Goal: Obtain resource: Download file/media

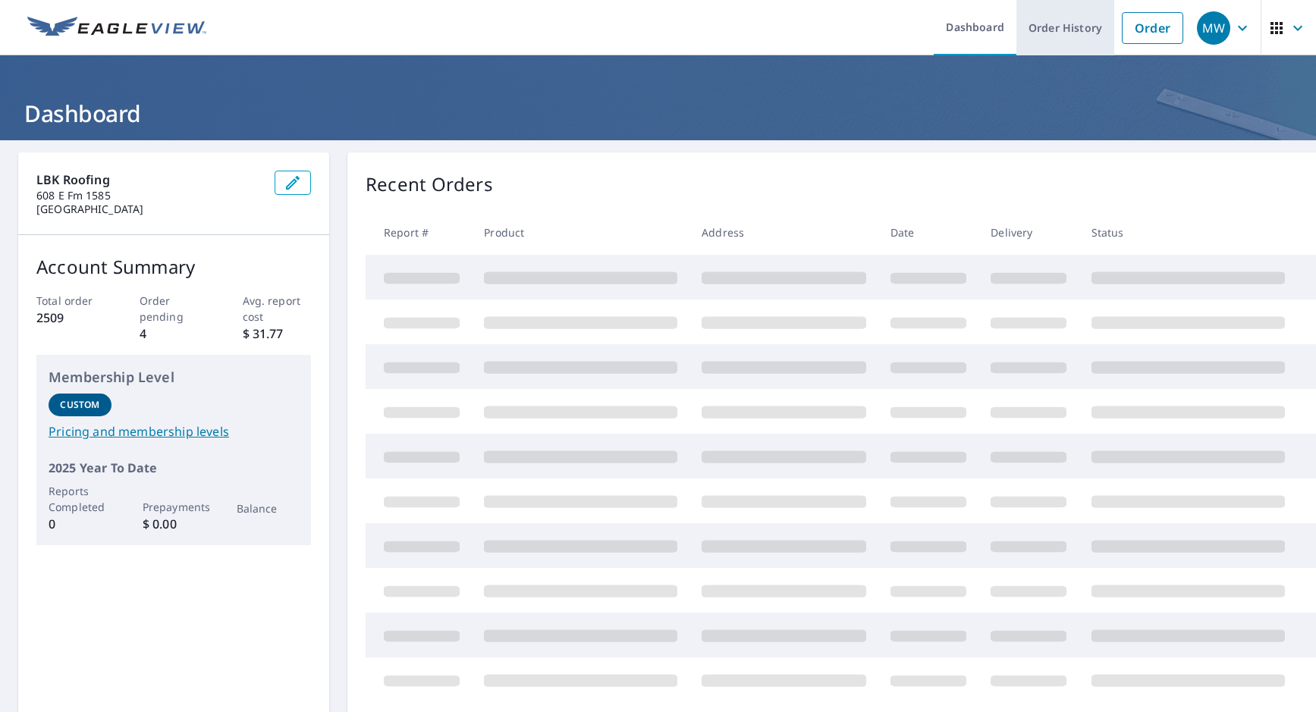
drag, startPoint x: 0, startPoint y: 0, endPoint x: 1059, endPoint y: 42, distance: 1059.6
click at [1059, 42] on link "Order History" at bounding box center [1065, 27] width 98 height 55
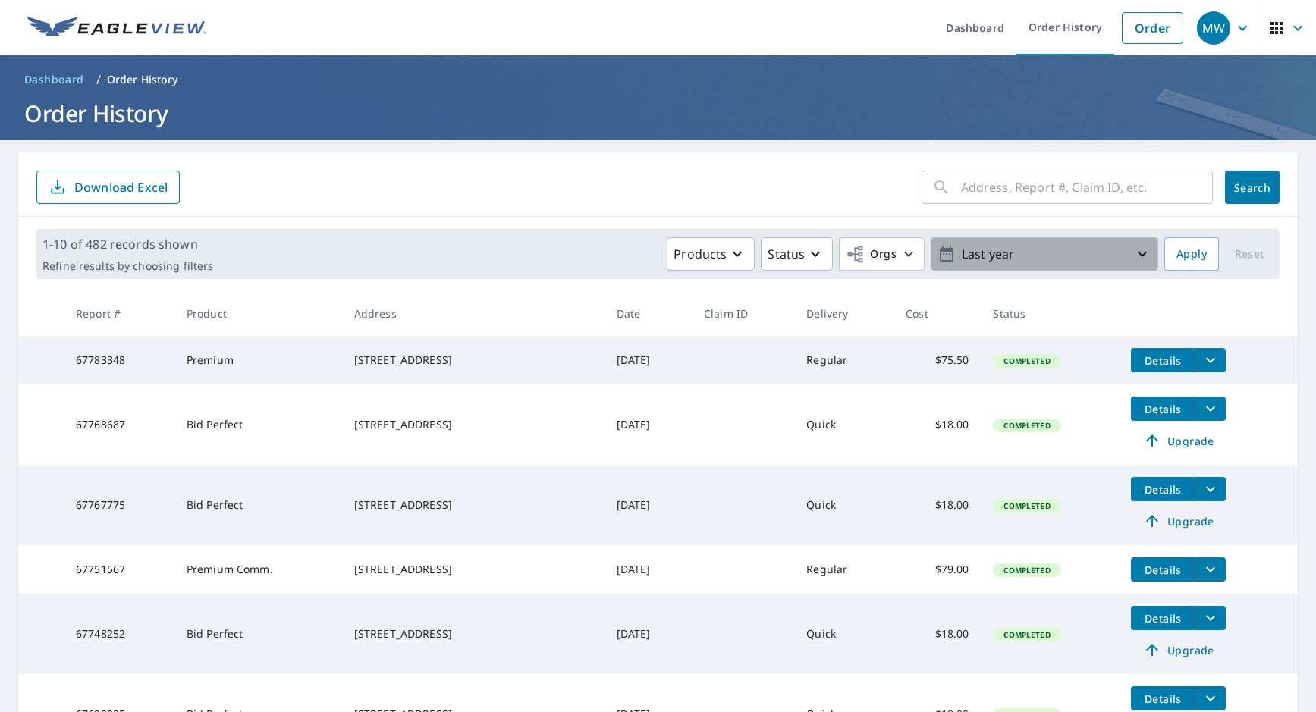
click at [1058, 258] on p "Last year" at bounding box center [1044, 254] width 177 height 27
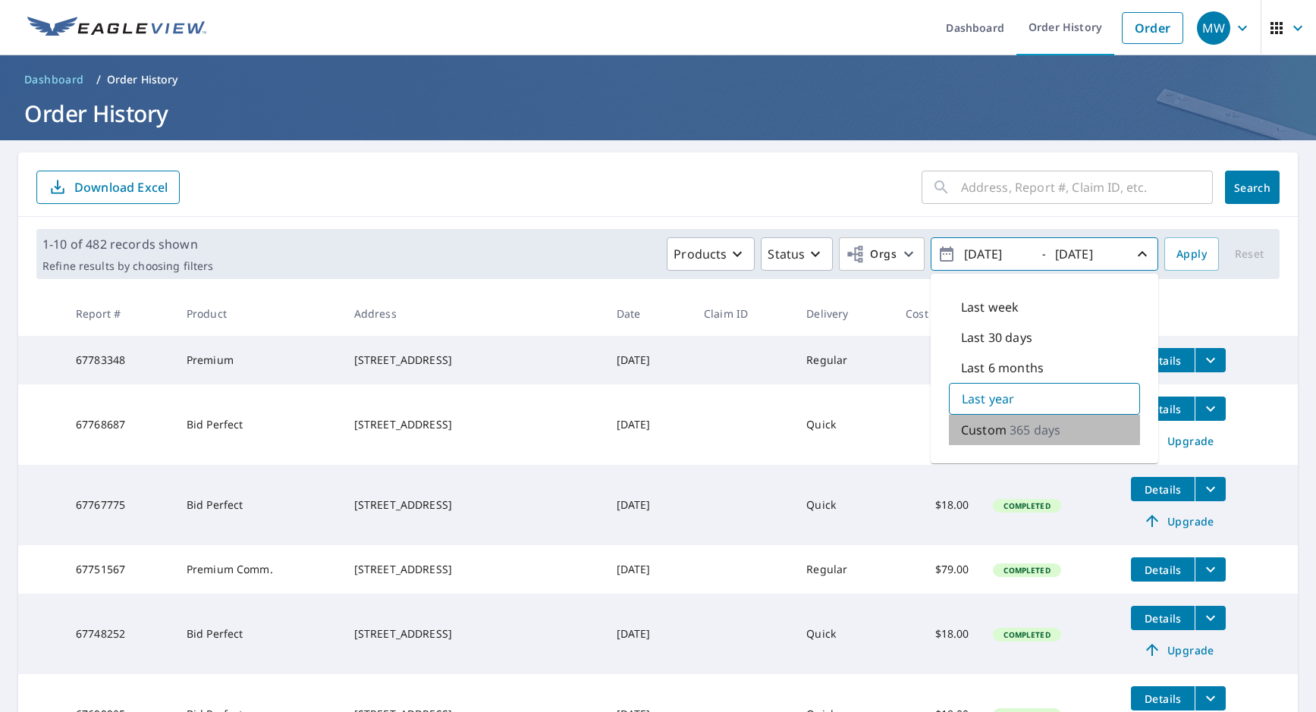
click at [986, 424] on p "Custom" at bounding box center [984, 430] width 46 height 18
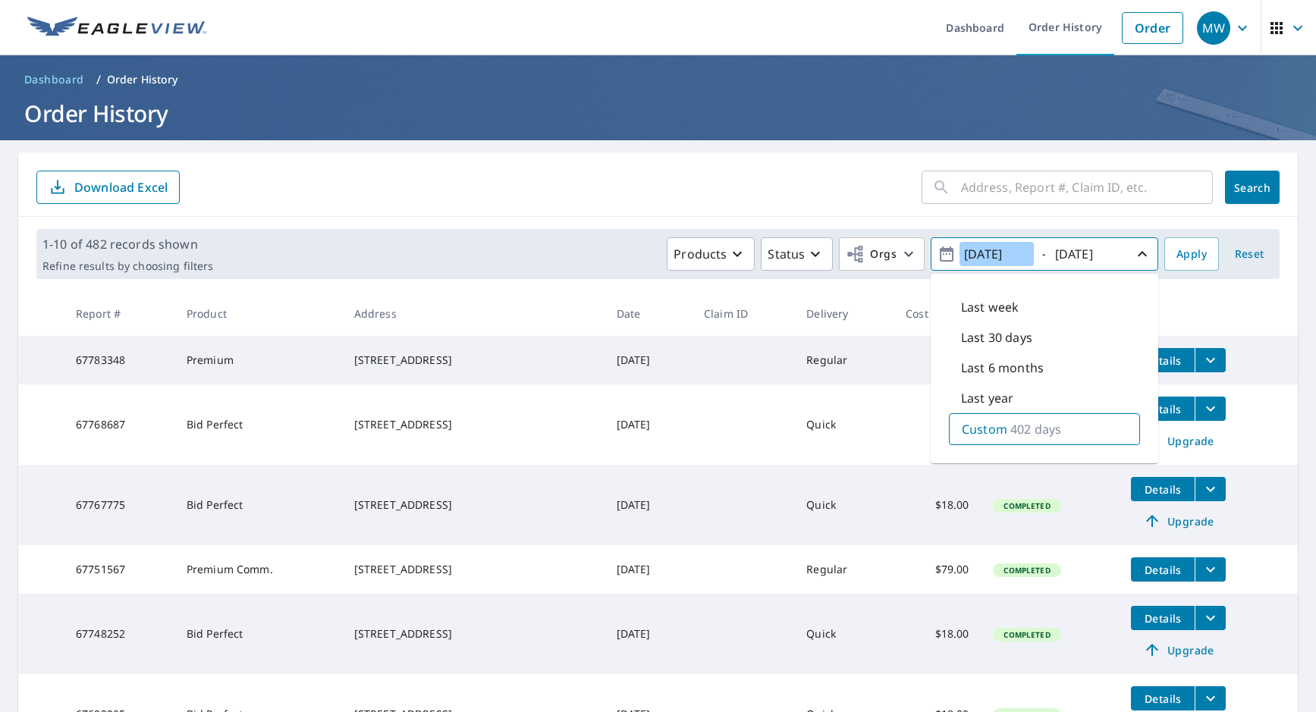
type input "[DATE]"
click at [1091, 258] on input "[DATE]" at bounding box center [1087, 254] width 74 height 24
click at [1109, 256] on input "[DATE]" at bounding box center [1087, 254] width 74 height 24
type input "[DATE]"
click at [1182, 248] on span "Apply" at bounding box center [1191, 254] width 30 height 19
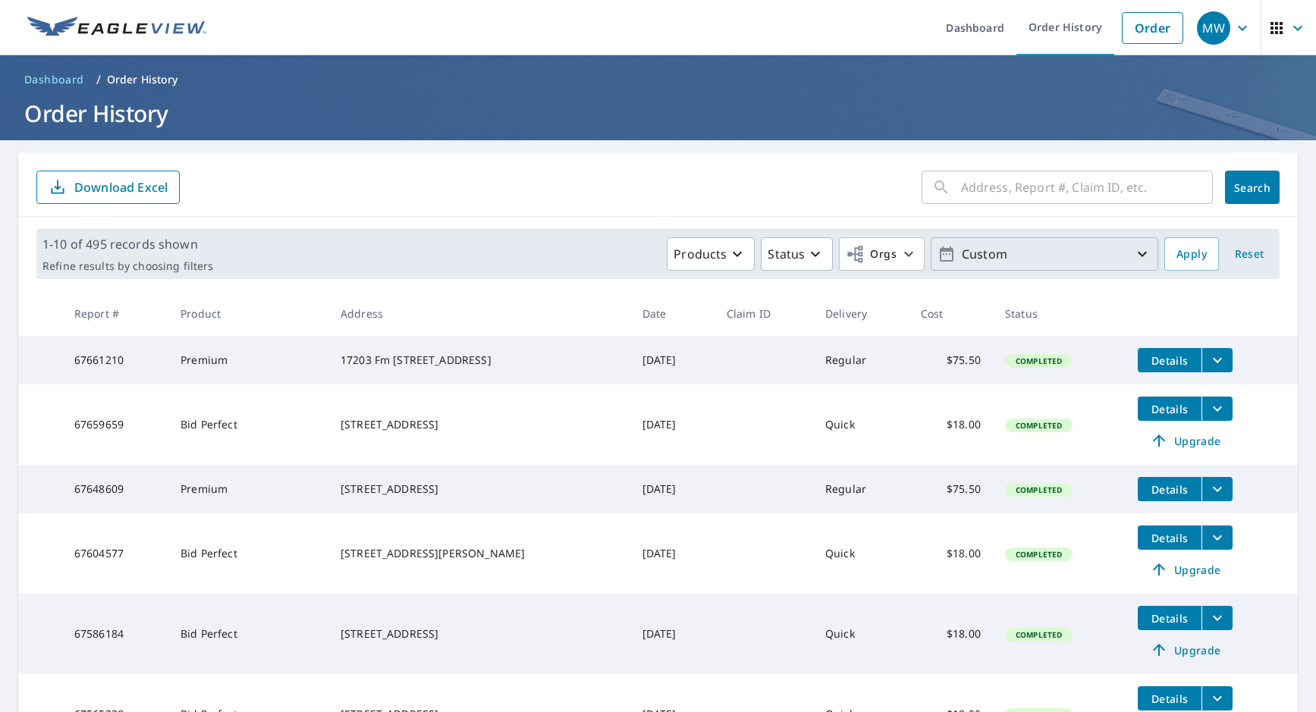
click at [1077, 257] on p "Custom" at bounding box center [1044, 254] width 177 height 27
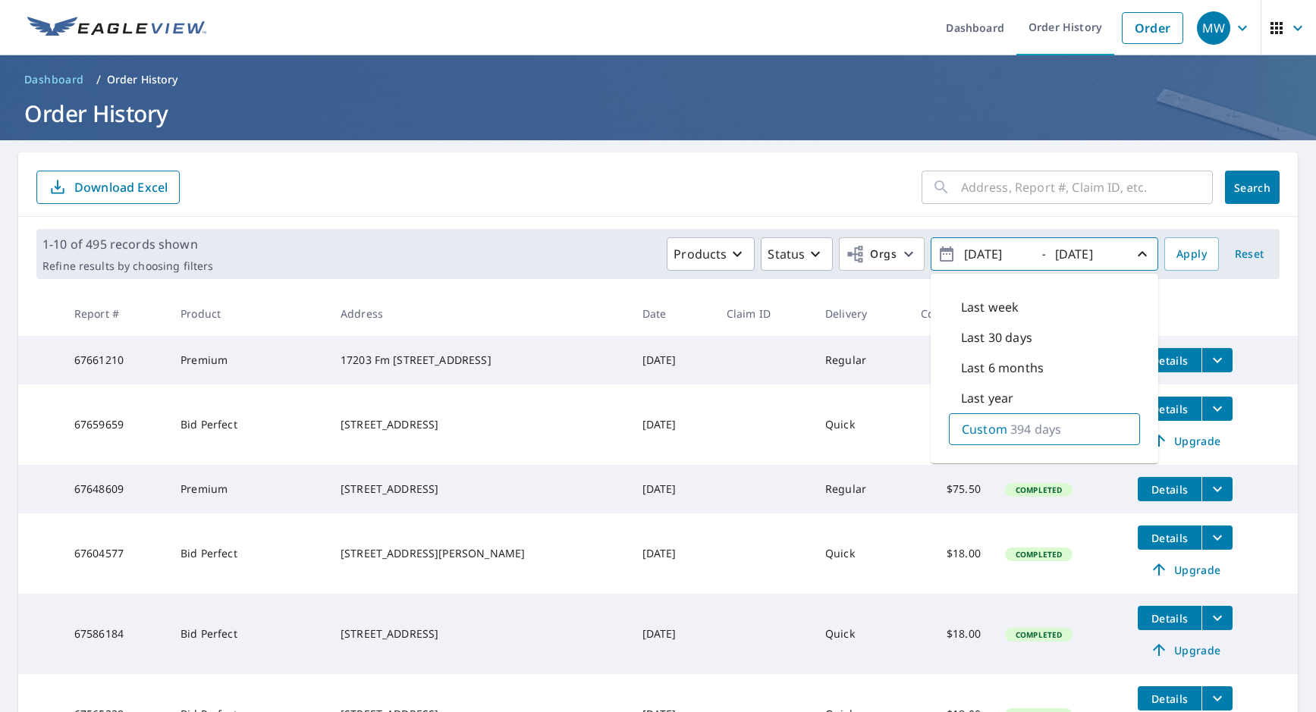
click at [1003, 438] on div "Custom 394 days" at bounding box center [1044, 429] width 191 height 32
click at [983, 252] on input "[DATE]" at bounding box center [996, 254] width 74 height 24
type input "[DATE]"
click at [1164, 239] on button "Apply" at bounding box center [1191, 253] width 55 height 33
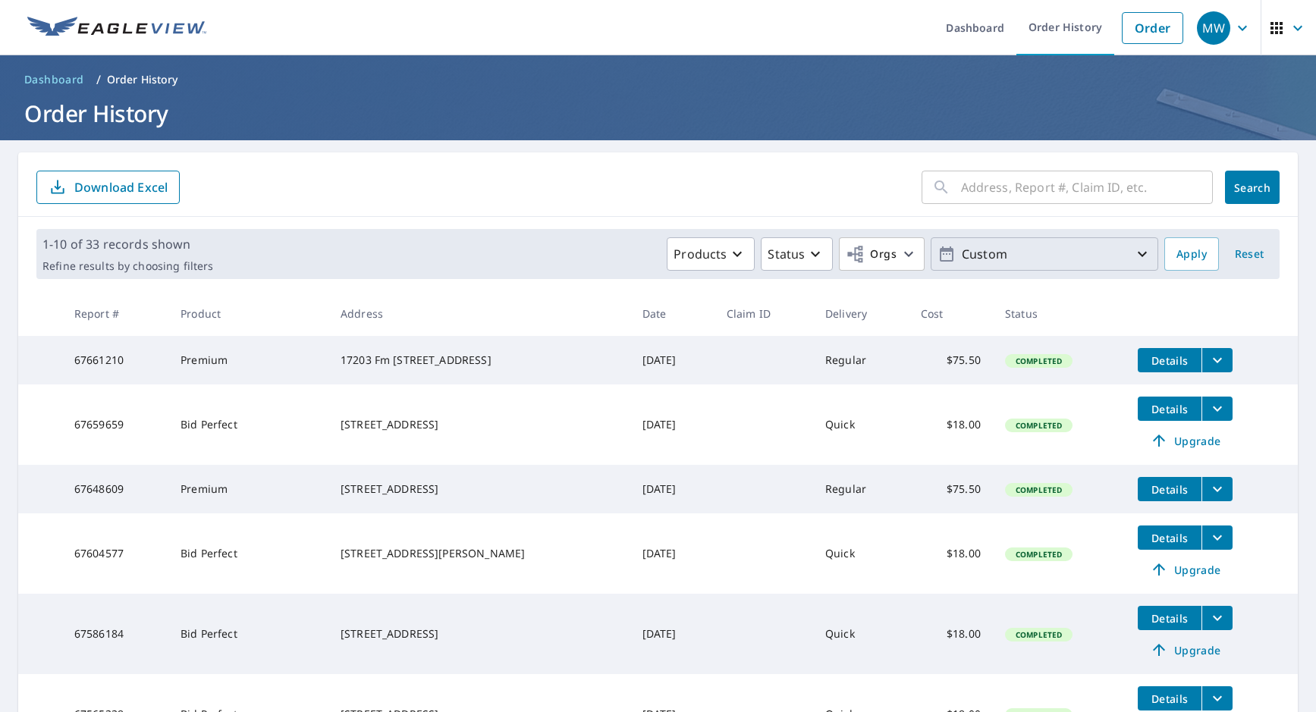
click at [1020, 251] on p "Custom" at bounding box center [1044, 254] width 177 height 27
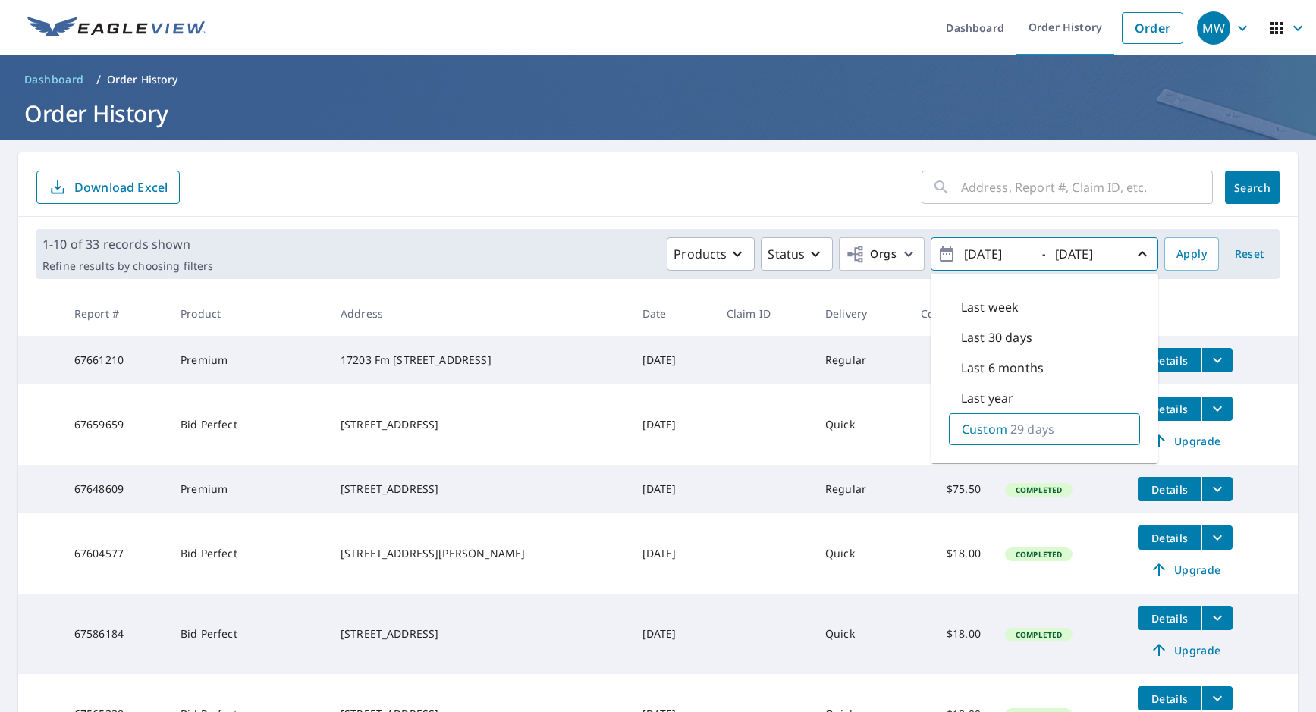
click at [1242, 306] on th at bounding box center [1212, 313] width 172 height 45
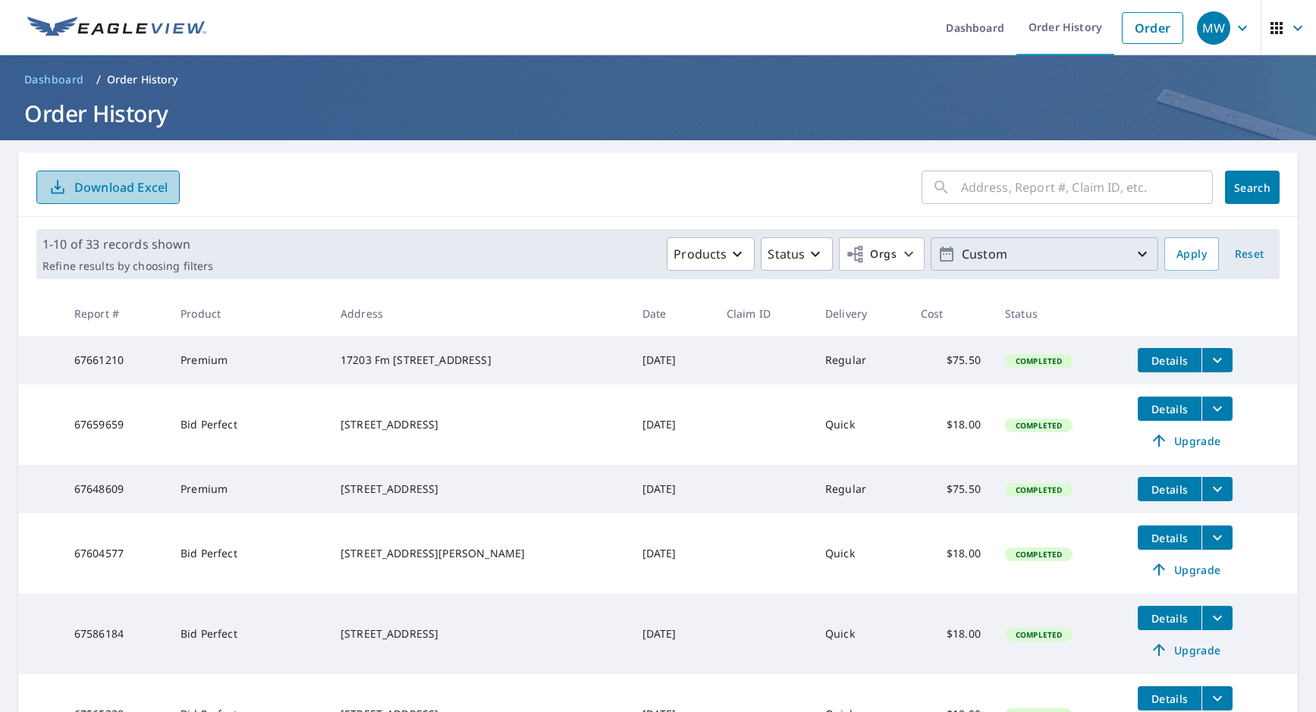
click at [147, 187] on p "Download Excel" at bounding box center [120, 187] width 93 height 17
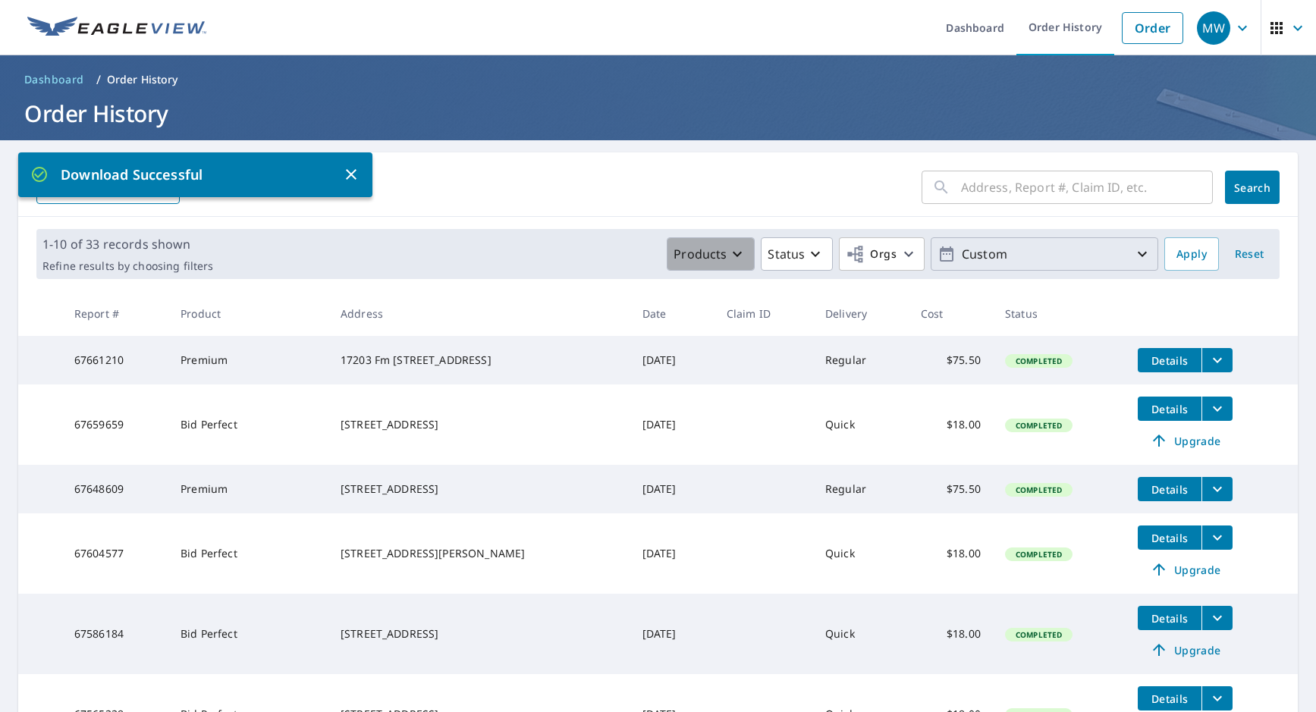
click at [739, 260] on button "Products" at bounding box center [711, 253] width 88 height 33
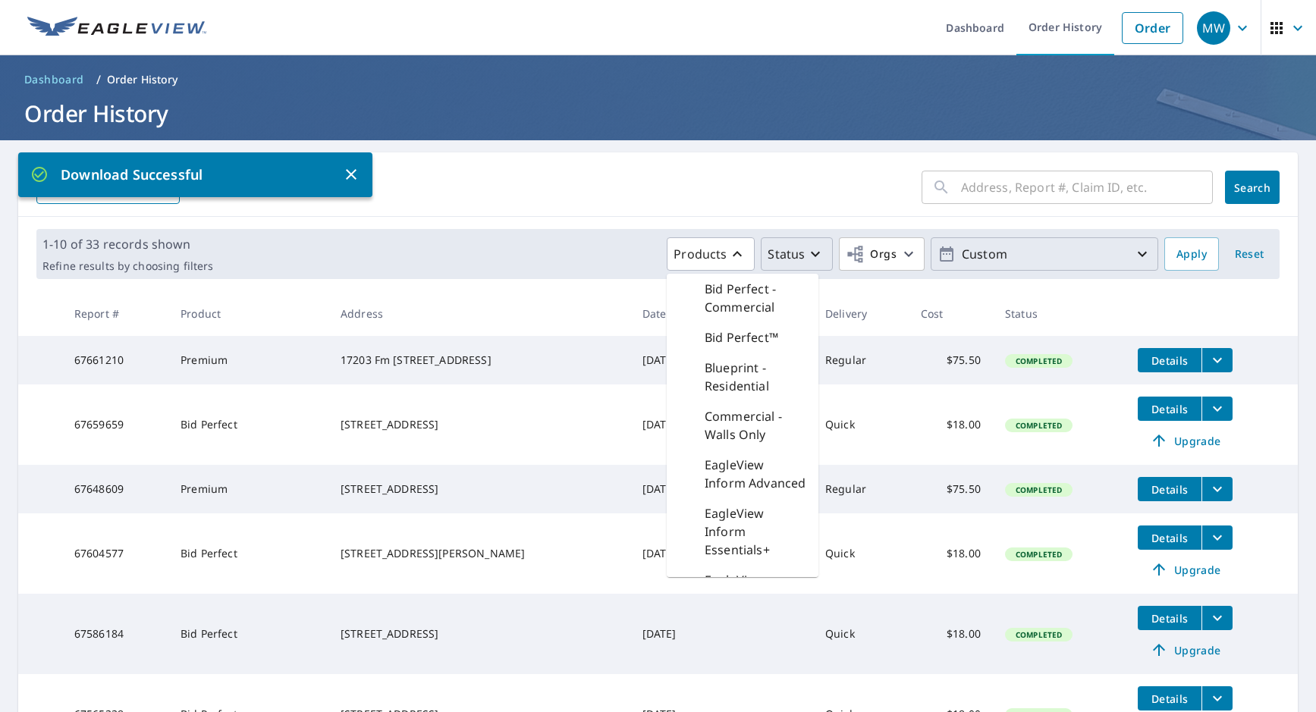
click at [800, 265] on button "Status" at bounding box center [797, 253] width 72 height 33
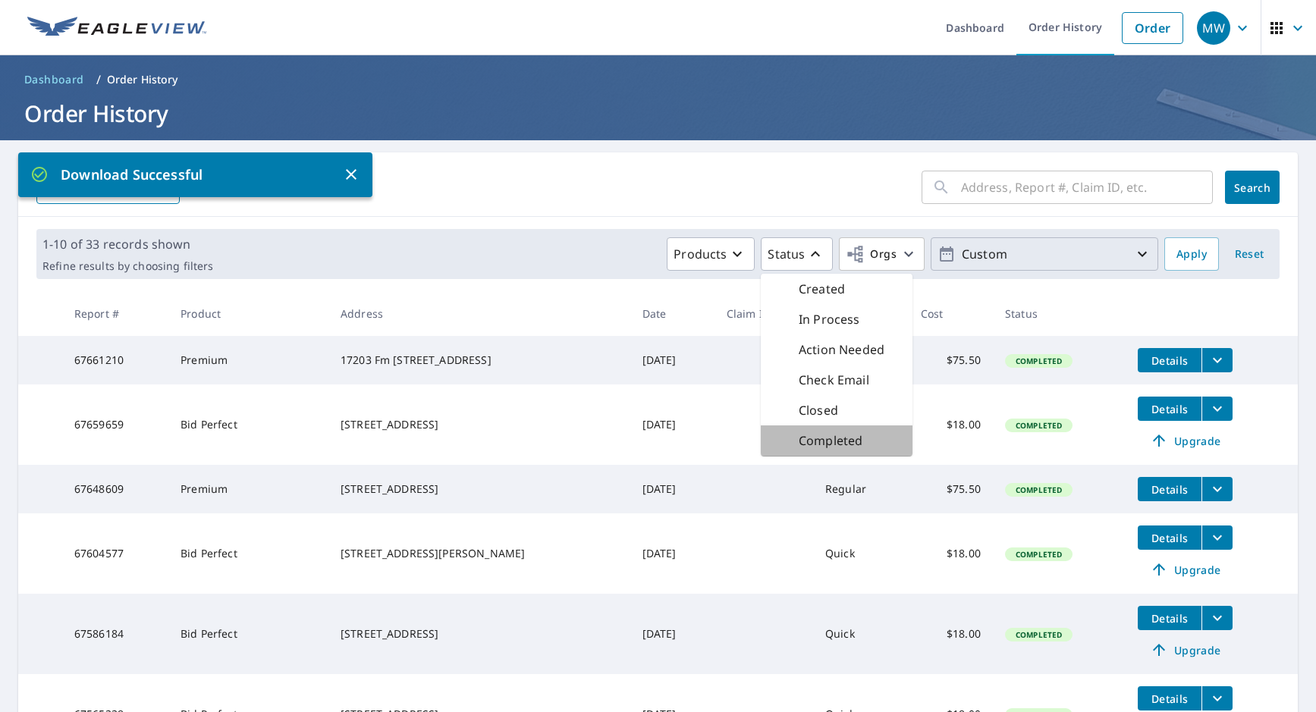
click at [834, 444] on p "Completed" at bounding box center [831, 441] width 64 height 18
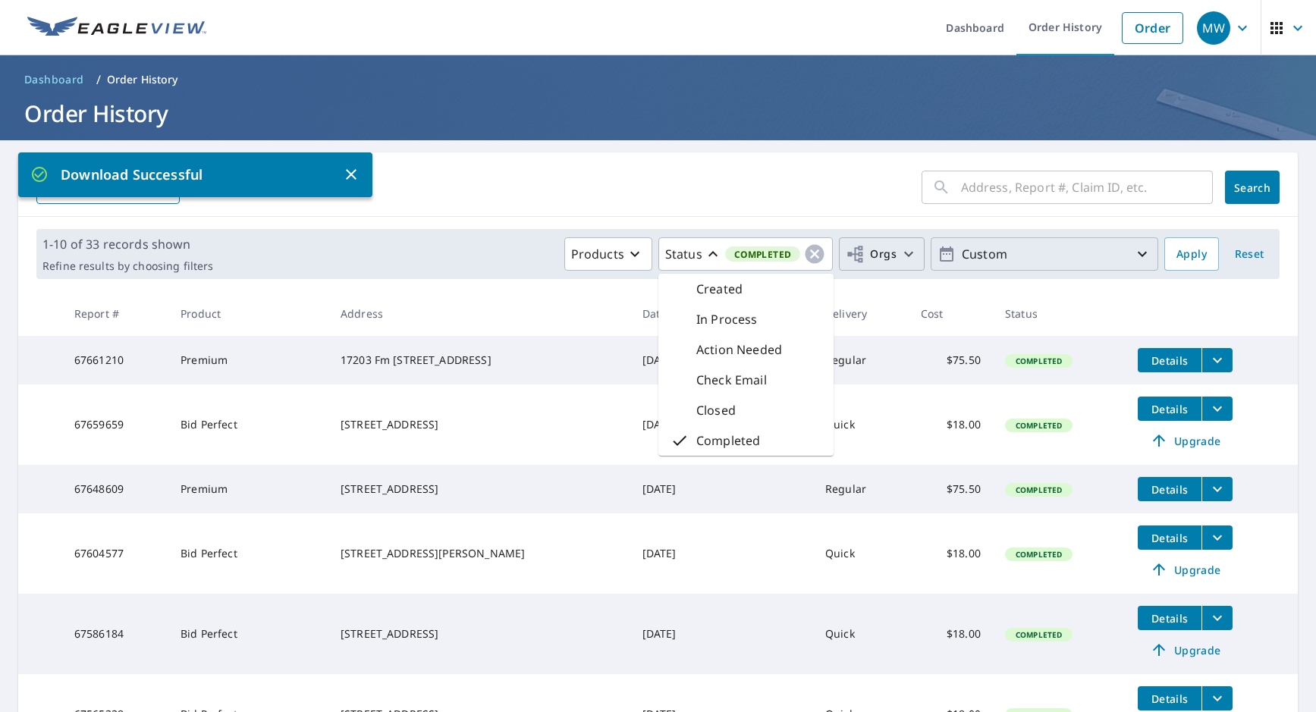
click at [875, 262] on span "Orgs" at bounding box center [871, 254] width 51 height 19
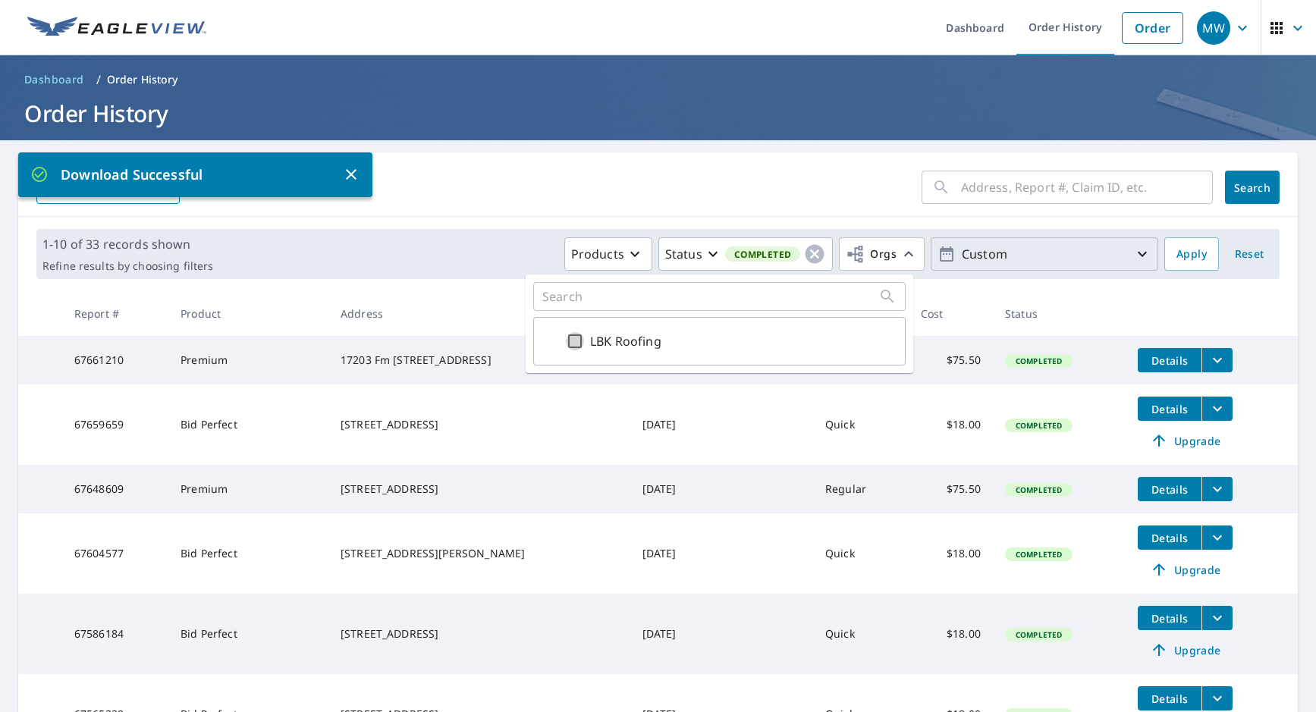
click at [577, 336] on input "LBK Roofing" at bounding box center [575, 341] width 18 height 18
checkbox input "true"
click at [1204, 247] on button "Apply" at bounding box center [1191, 253] width 55 height 33
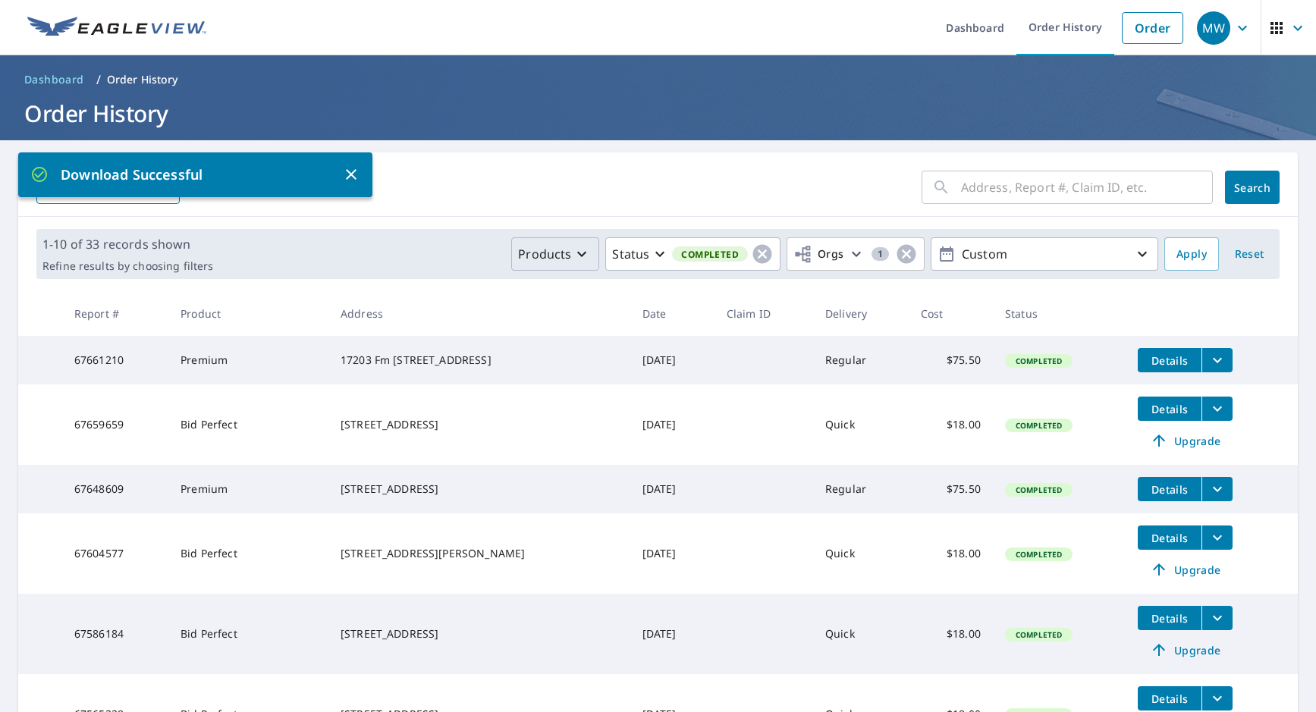
click at [552, 259] on p "Products" at bounding box center [544, 254] width 53 height 18
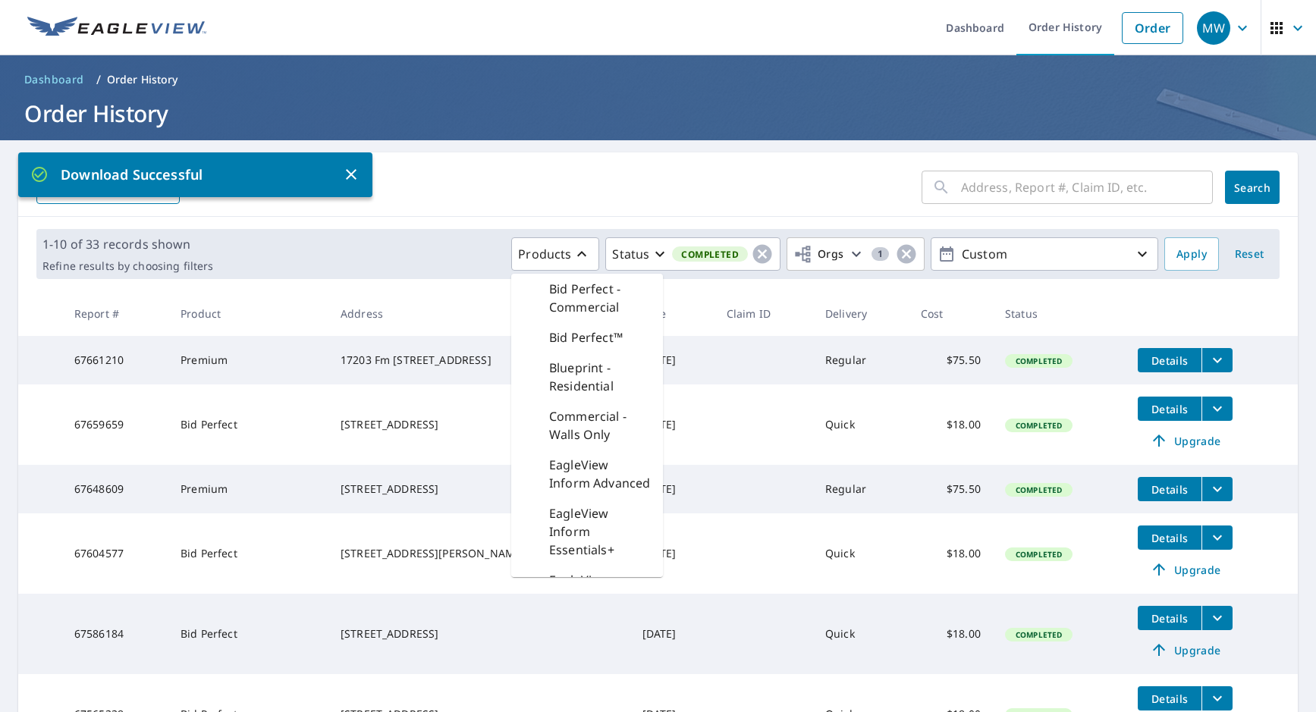
click at [711, 214] on div "​ Search Download Excel" at bounding box center [658, 184] width 1280 height 64
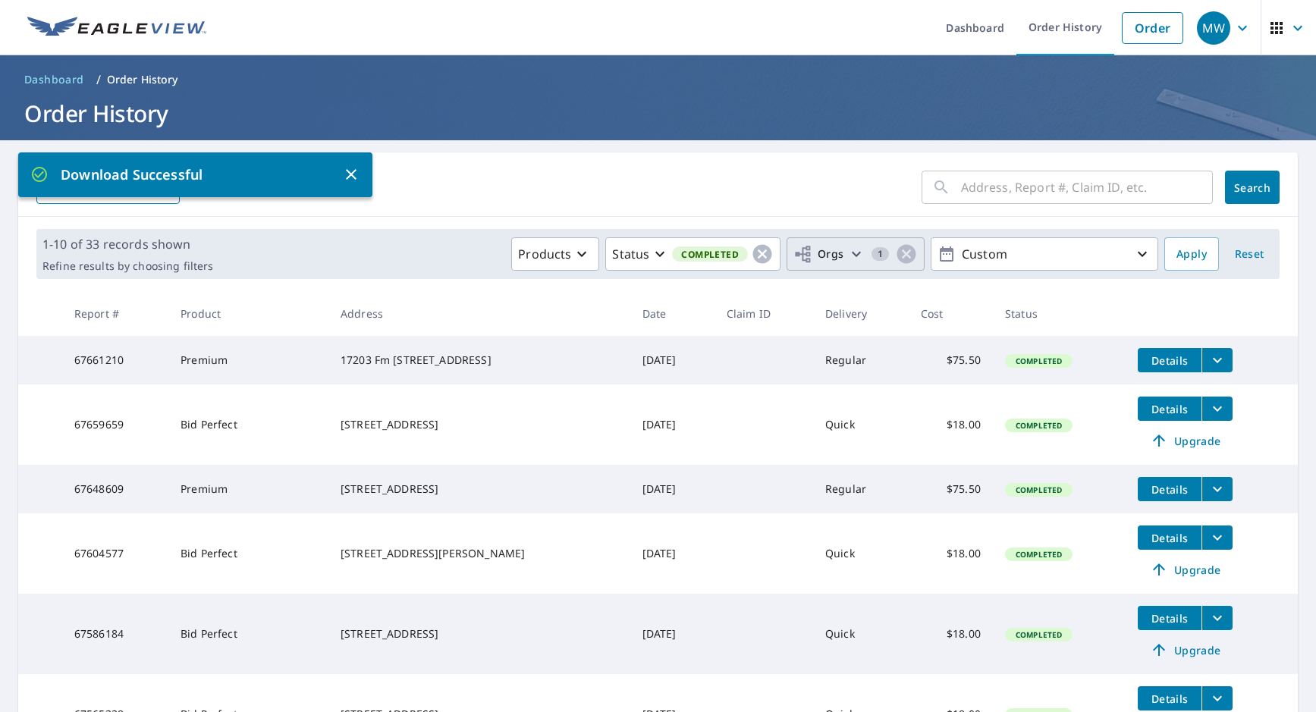
click at [814, 252] on span "Orgs" at bounding box center [818, 254] width 51 height 19
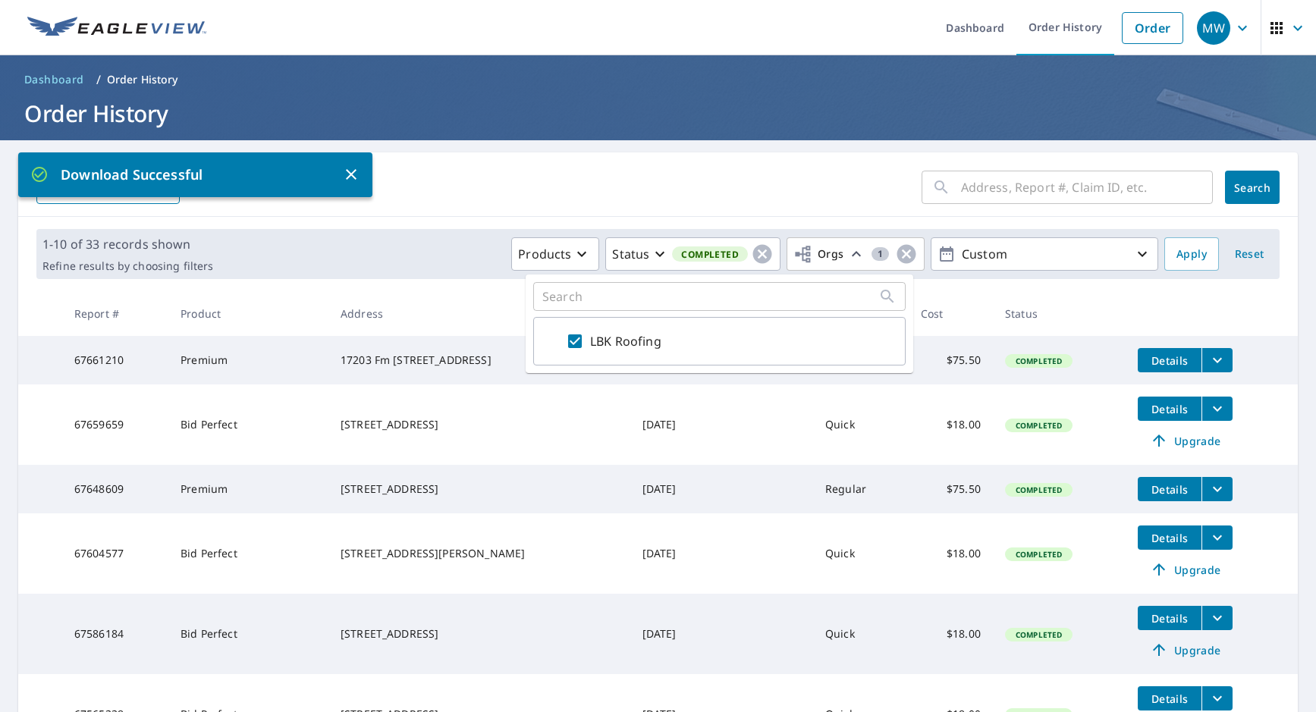
click at [802, 198] on form "​ Search Download Excel" at bounding box center [657, 187] width 1243 height 33
click at [350, 172] on icon "button" at bounding box center [351, 174] width 11 height 11
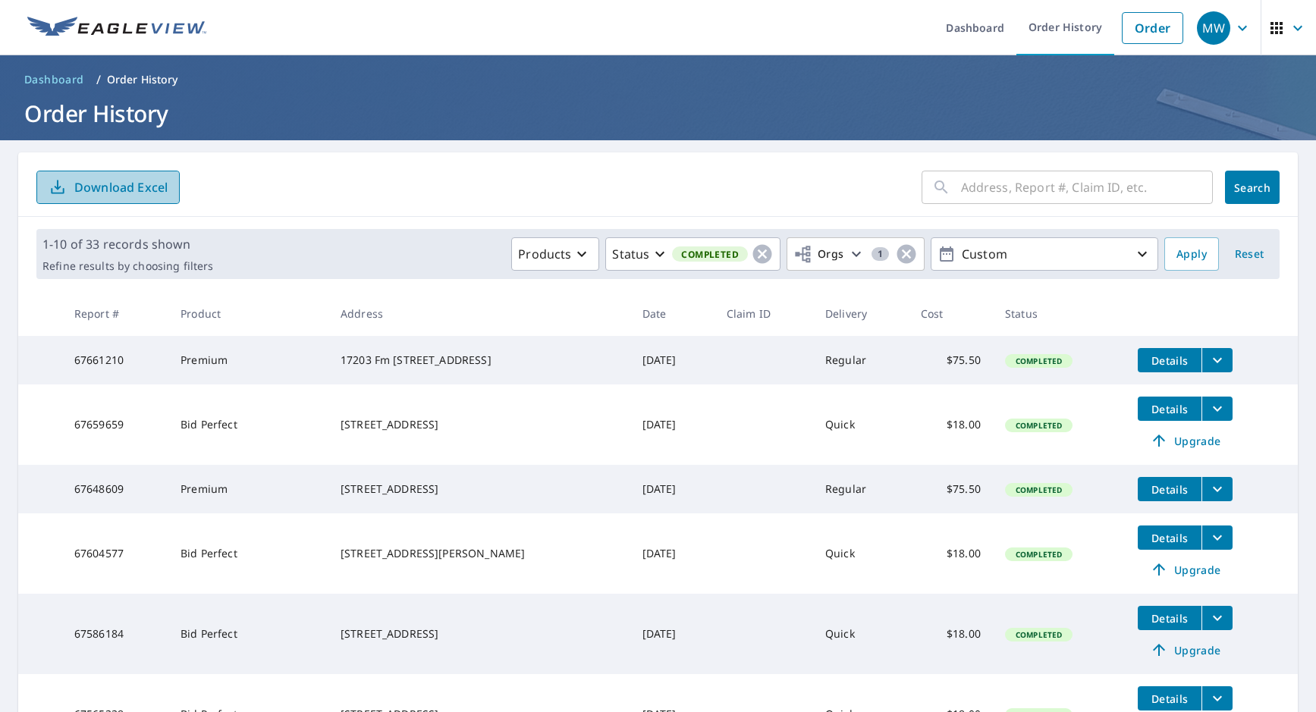
click at [101, 190] on p "Download Excel" at bounding box center [120, 187] width 93 height 17
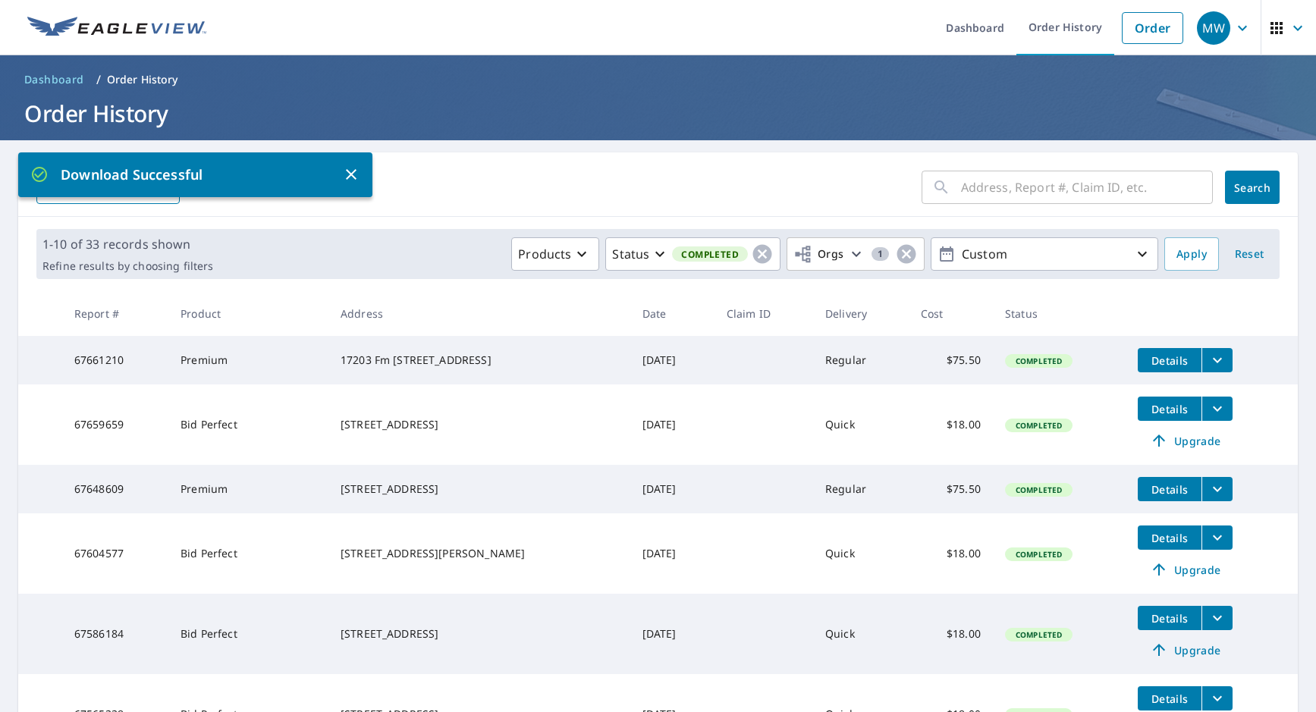
click at [836, 192] on form "​ Search Download Excel" at bounding box center [657, 187] width 1243 height 33
click at [705, 187] on form "​ Search Download Excel" at bounding box center [657, 187] width 1243 height 33
